Goal: Book appointment/travel/reservation

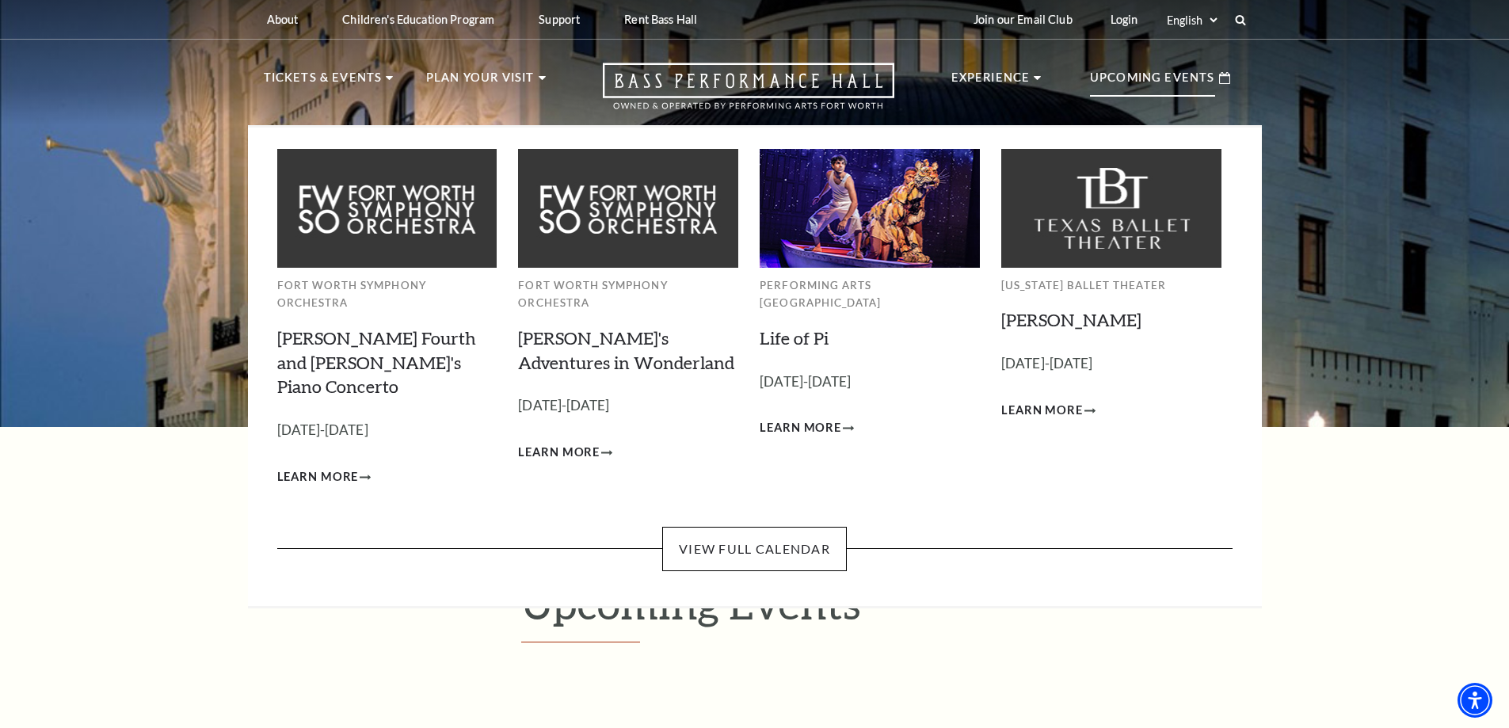
click at [1149, 77] on p "Upcoming Events" at bounding box center [1152, 82] width 125 height 29
click at [761, 527] on link "View Full Calendar" at bounding box center [754, 549] width 185 height 44
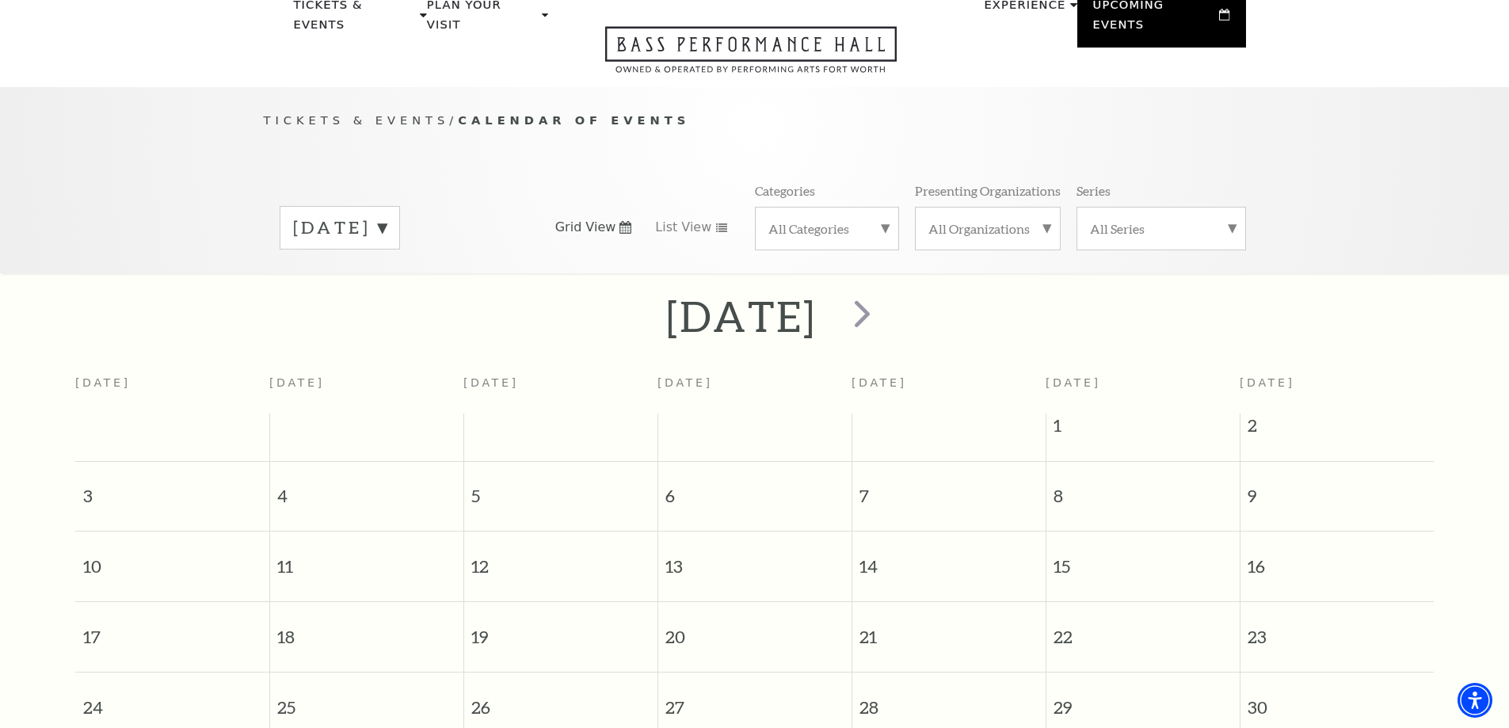
scroll to position [61, 0]
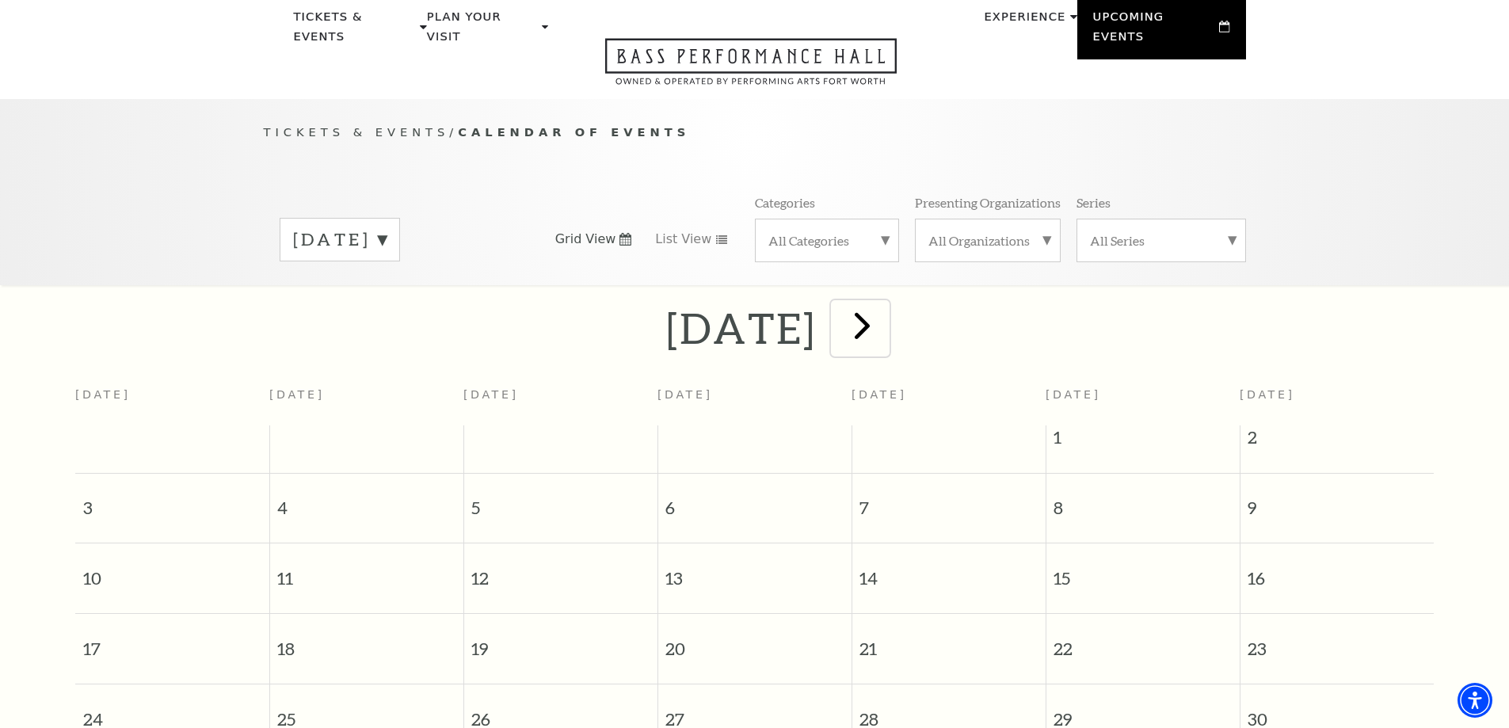
click at [885, 319] on span "next" at bounding box center [862, 325] width 45 height 45
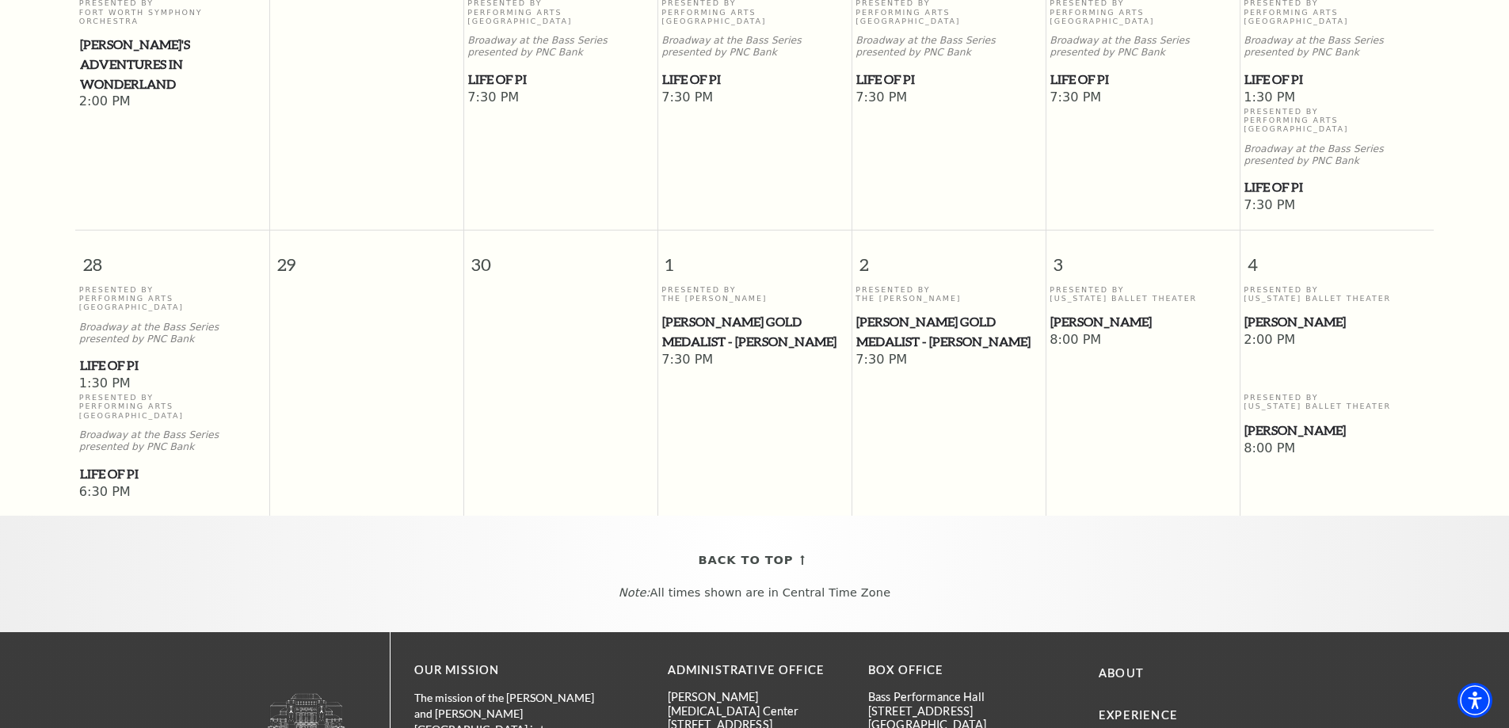
scroll to position [1091, 0]
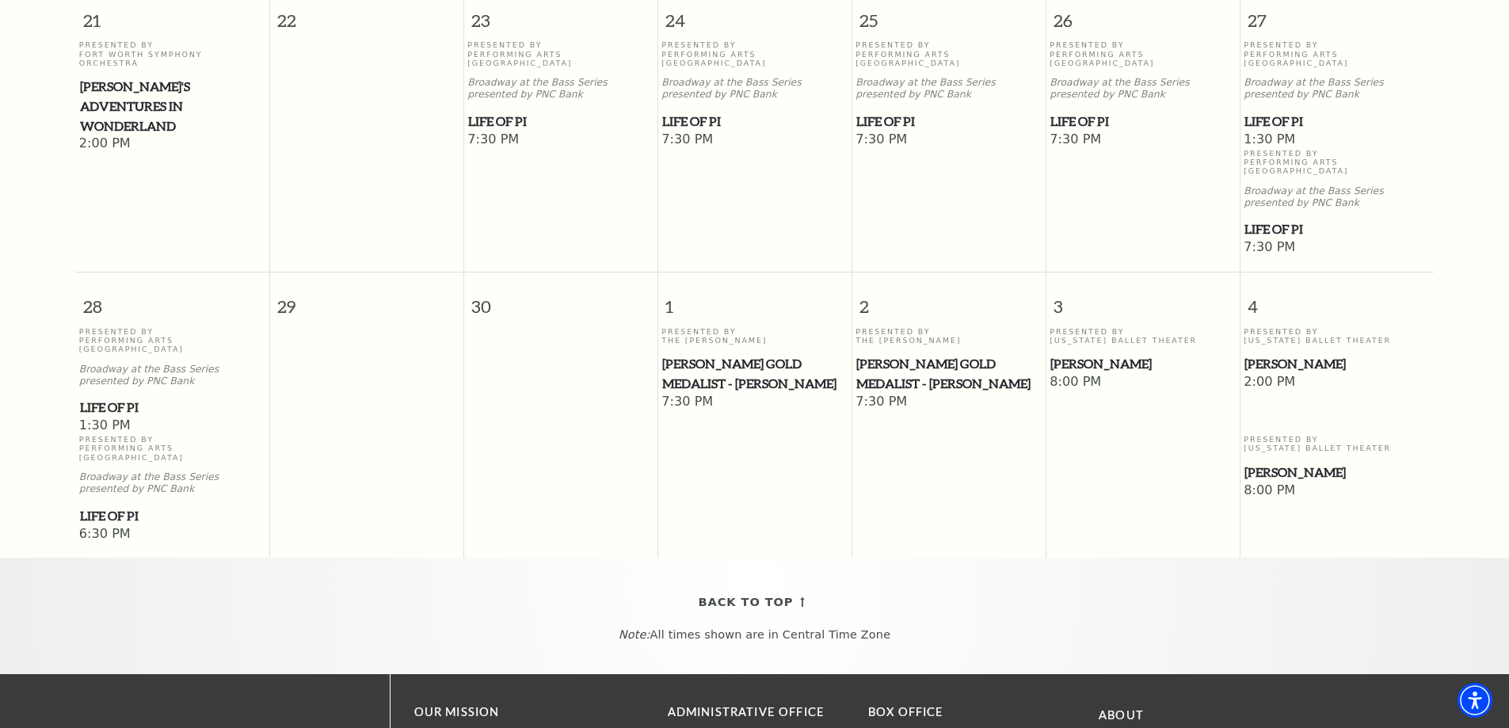
click at [1272, 354] on span "[PERSON_NAME]" at bounding box center [1337, 364] width 185 height 20
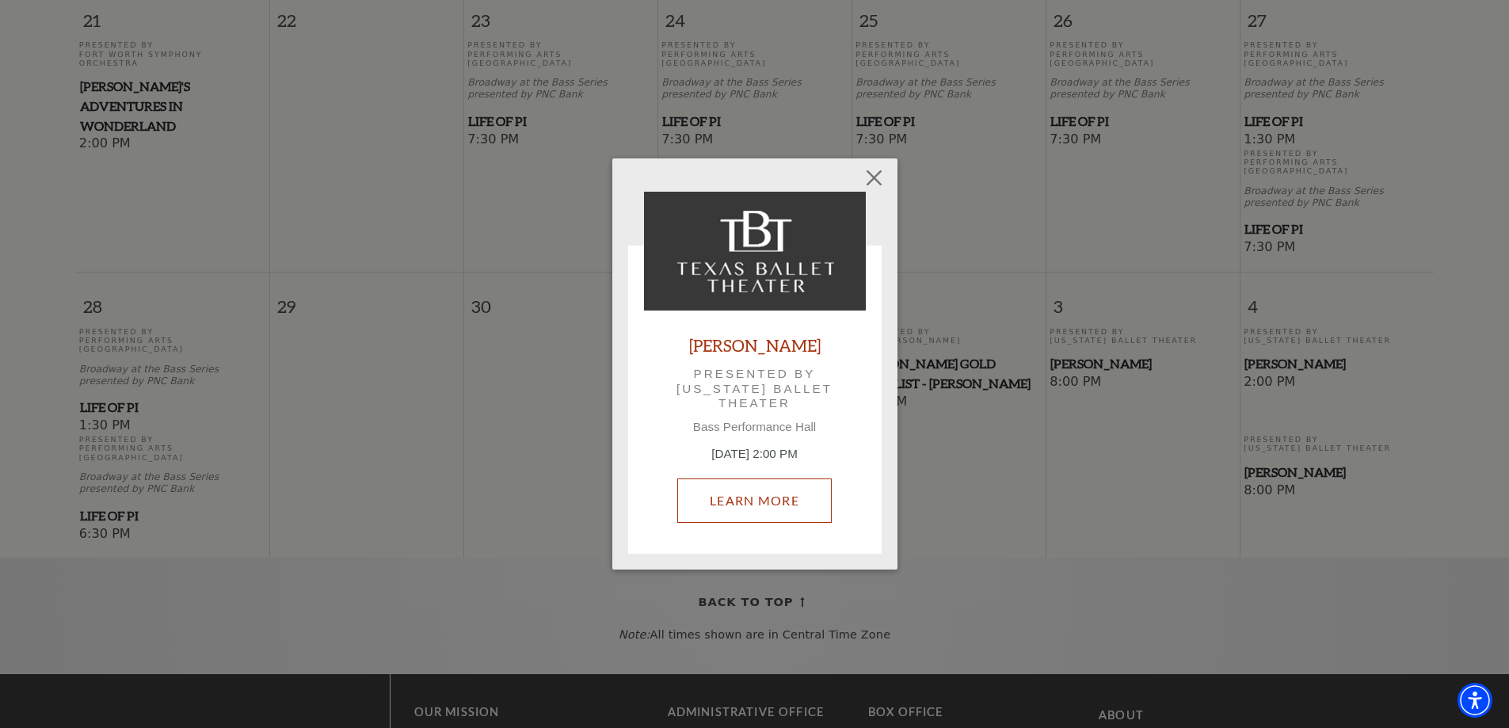
click at [770, 505] on link "Learn More" at bounding box center [754, 501] width 155 height 44
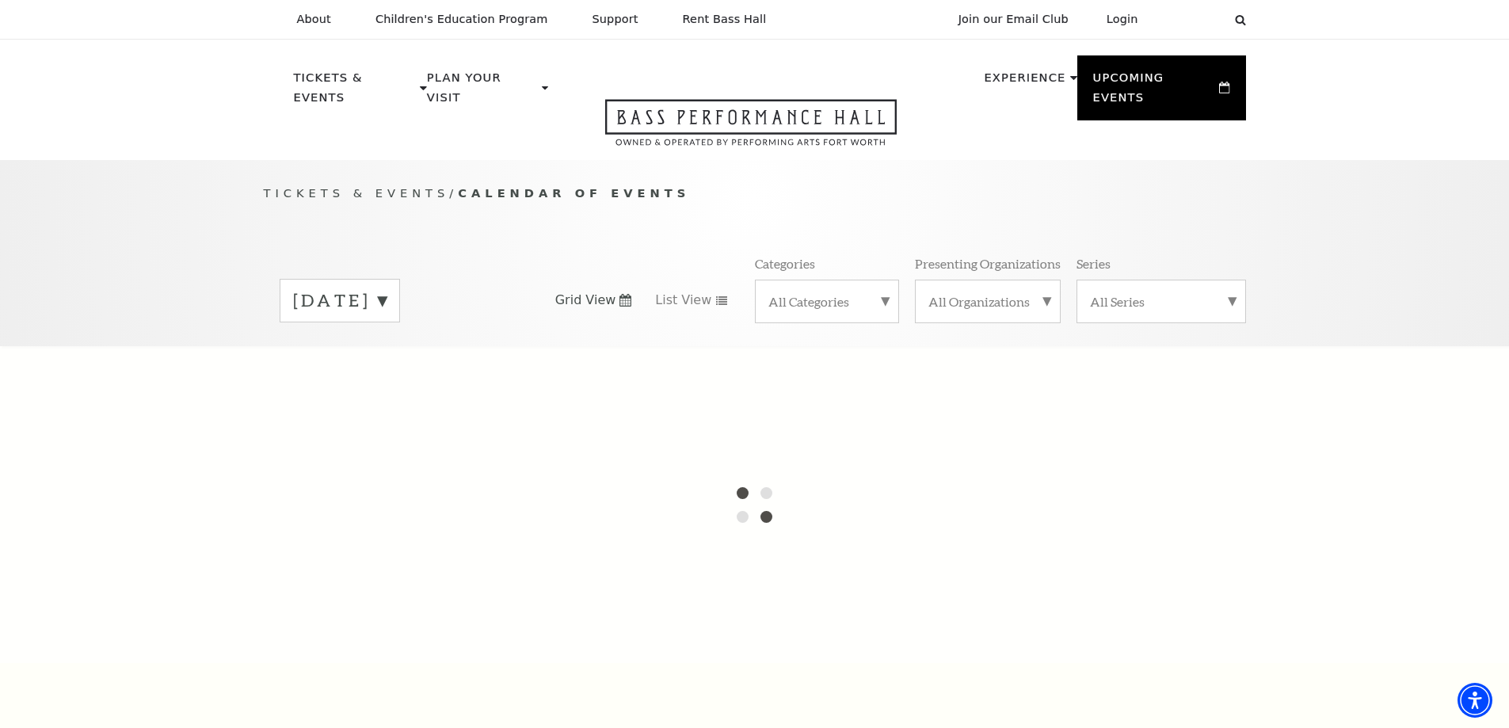
scroll to position [769, 0]
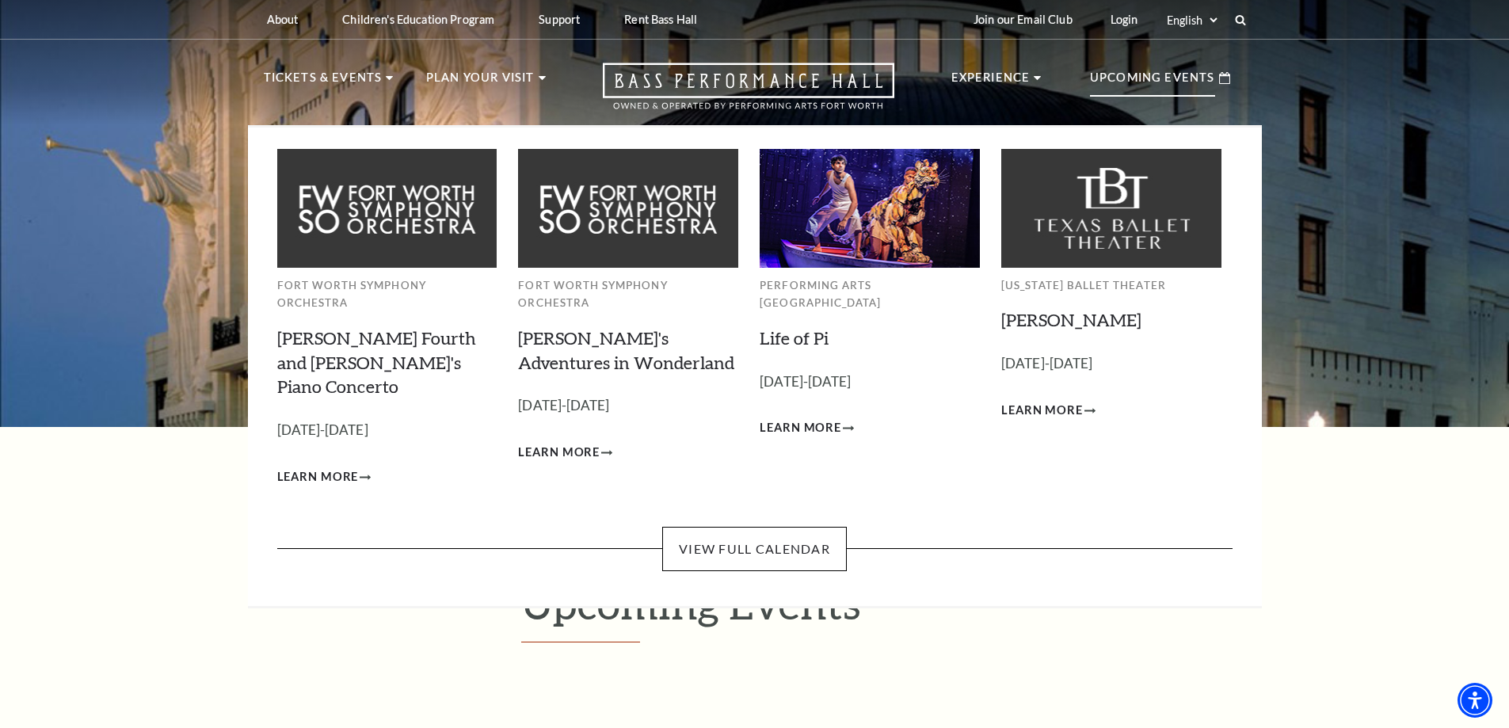
click at [1130, 72] on p "Upcoming Events" at bounding box center [1152, 82] width 125 height 29
